Goal: Register for event/course: Sign up to attend an event or enroll in a course

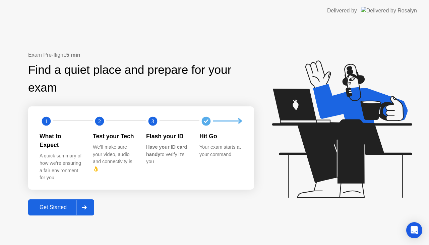
click at [228, 218] on div "Exam Pre-flight: 5 min Find a quiet place and prepare for your exam 1 2 3 What …" at bounding box center [214, 132] width 429 height 223
click at [40, 206] on div "Get Started" at bounding box center [53, 207] width 46 height 6
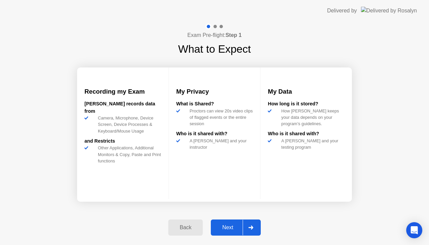
click at [216, 228] on div "Next" at bounding box center [228, 227] width 30 height 6
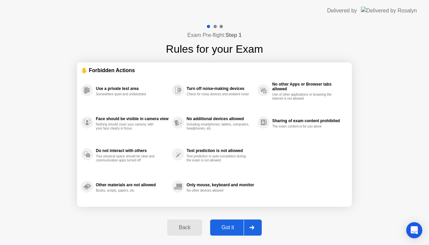
click at [221, 226] on div "Got it" at bounding box center [228, 227] width 32 height 6
select select "**********"
select select "*******"
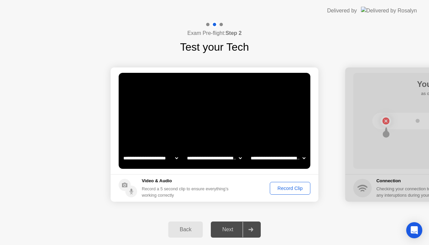
click at [287, 186] on div "Record Clip" at bounding box center [290, 187] width 36 height 5
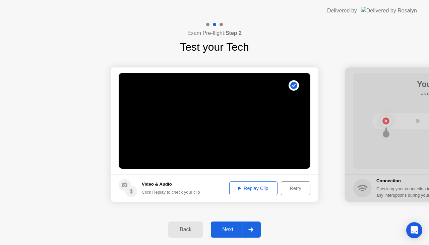
click at [253, 189] on div "Replay Clip" at bounding box center [254, 187] width 44 height 5
click at [227, 231] on div "Next" at bounding box center [228, 229] width 30 height 6
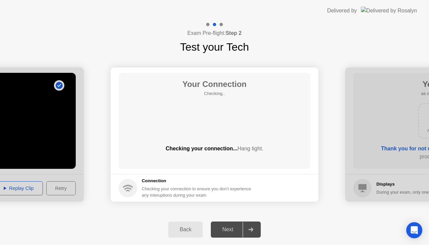
click at [229, 228] on div "Next" at bounding box center [228, 229] width 30 height 6
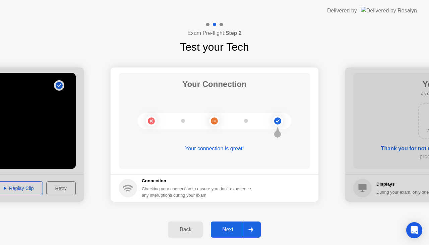
click at [229, 227] on div "Next" at bounding box center [228, 229] width 30 height 6
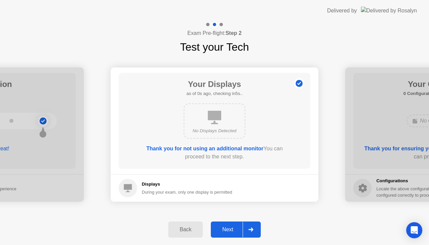
click at [229, 227] on div "Next" at bounding box center [228, 229] width 30 height 6
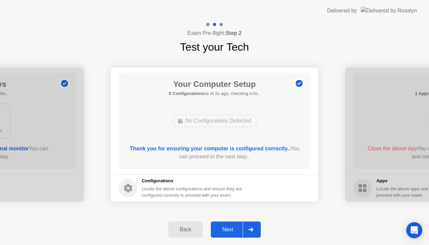
click at [229, 227] on div "Next" at bounding box center [228, 229] width 30 height 6
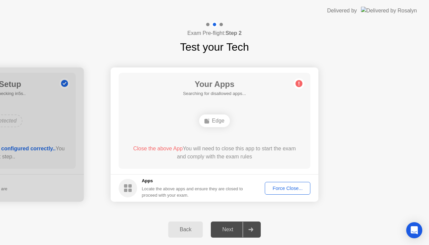
click at [282, 185] on div "Force Close..." at bounding box center [287, 187] width 41 height 5
click at [286, 186] on div "Force Close..." at bounding box center [287, 187] width 41 height 5
click at [228, 227] on div "Next" at bounding box center [228, 229] width 30 height 6
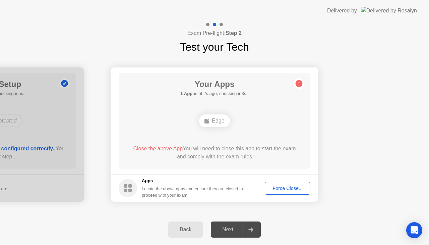
click at [291, 188] on div "Force Close..." at bounding box center [287, 187] width 41 height 5
click at [227, 227] on div "Next" at bounding box center [228, 229] width 30 height 6
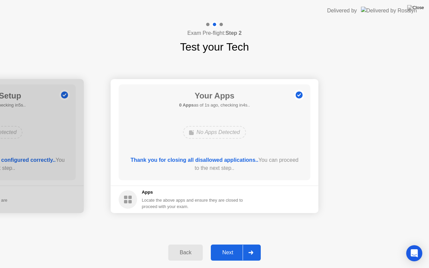
click at [227, 244] on div "Next" at bounding box center [228, 253] width 30 height 6
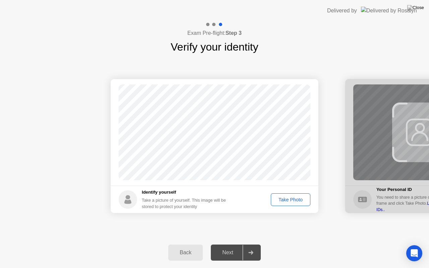
click at [283, 198] on div "Take Photo" at bounding box center [290, 199] width 35 height 5
click at [231, 244] on button "Next" at bounding box center [236, 253] width 50 height 16
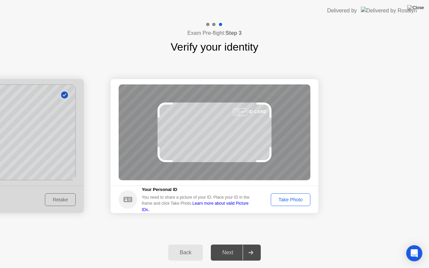
click at [300, 200] on div "Take Photo" at bounding box center [290, 199] width 35 height 5
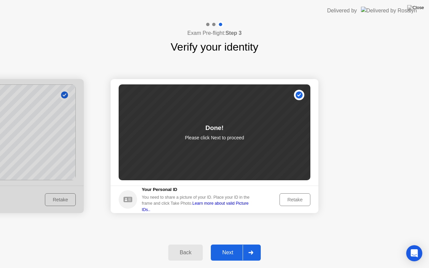
click at [225, 244] on div "Next" at bounding box center [228, 253] width 30 height 6
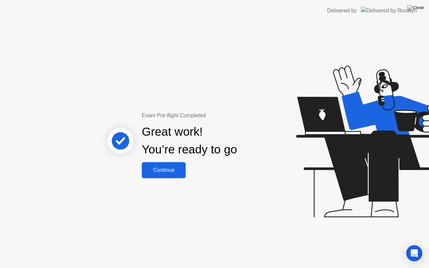
click at [167, 176] on button "Continue" at bounding box center [164, 170] width 44 height 16
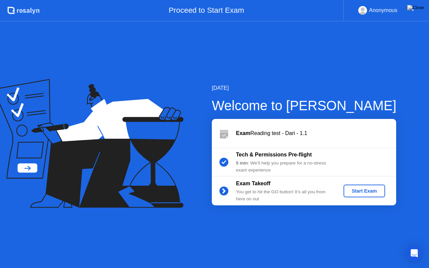
click at [352, 178] on div "Exam Takeoff You get to hit the GO button! It’s all you from here on out Start …" at bounding box center [304, 191] width 184 height 29
click at [366, 196] on button "Start Exam" at bounding box center [364, 191] width 41 height 13
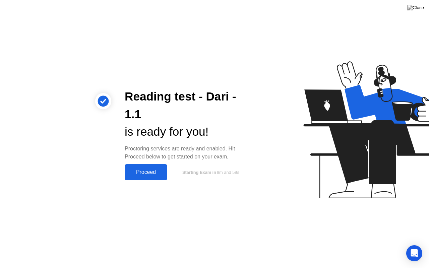
click at [137, 161] on div "Reading test - Dari - 1.1 is ready for you! Proctoring services are ready and e…" at bounding box center [187, 134] width 141 height 92
click at [140, 169] on div "Proceed" at bounding box center [146, 172] width 39 height 6
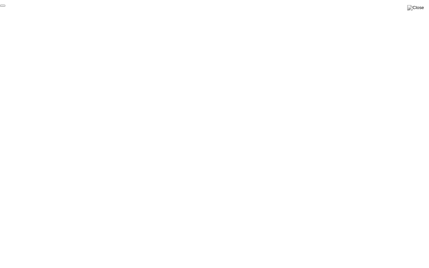
click at [5, 7] on button "End Proctoring Session" at bounding box center [2, 6] width 5 height 2
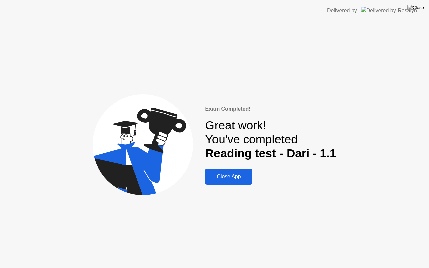
click at [231, 179] on div "Close App" at bounding box center [228, 177] width 43 height 6
